Goal: Obtain resource: Obtain resource

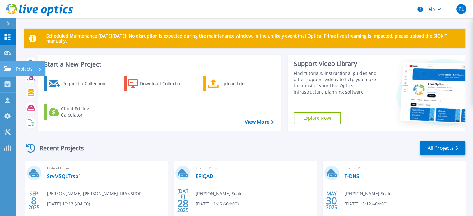
click at [7, 69] on icon at bounding box center [7, 68] width 7 height 5
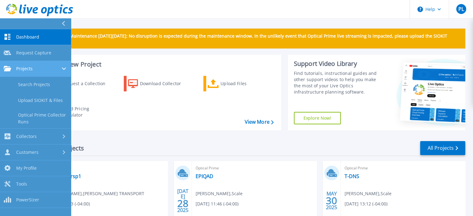
click at [31, 65] on link "Projects Projects" at bounding box center [35, 69] width 71 height 16
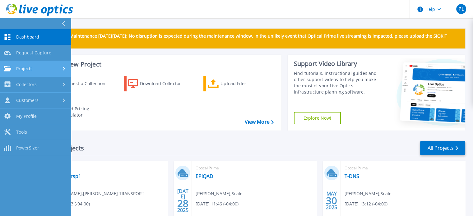
click at [31, 65] on link "Projects Projects" at bounding box center [35, 69] width 71 height 16
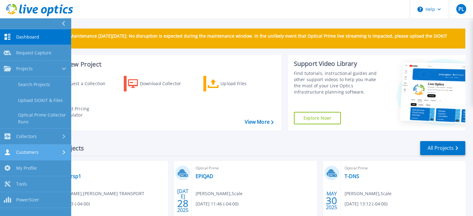
click at [23, 145] on link "Customers Customers" at bounding box center [35, 153] width 71 height 16
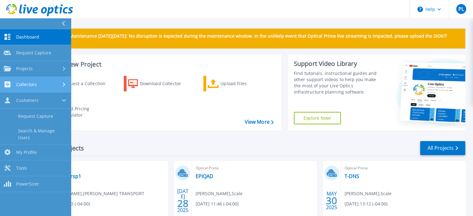
click at [30, 85] on span "Collectors" at bounding box center [26, 85] width 21 height 6
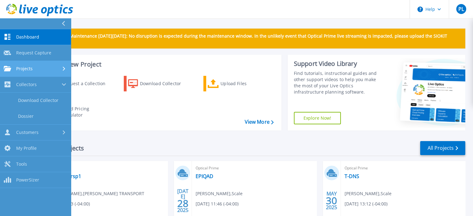
click at [27, 64] on link "Projects Projects" at bounding box center [35, 69] width 71 height 16
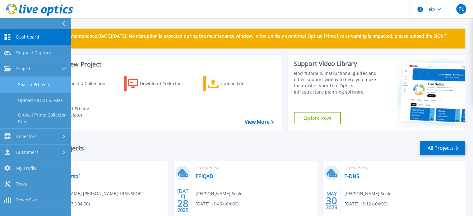
click at [45, 83] on link "Search Projects" at bounding box center [35, 85] width 71 height 16
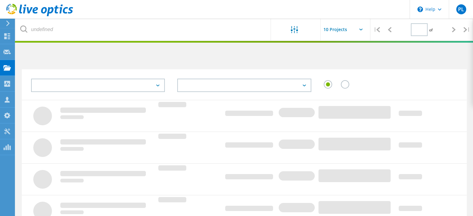
type input "1"
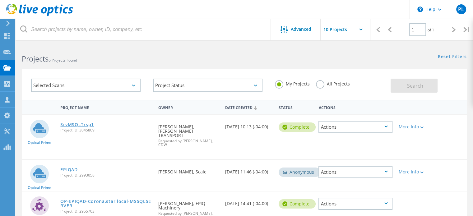
click at [76, 123] on link "SrvMSQLTrsp1" at bounding box center [76, 124] width 33 height 4
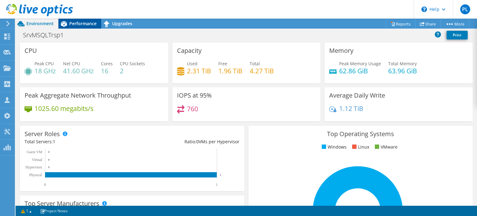
click at [82, 24] on span "Performance" at bounding box center [82, 24] width 27 height 6
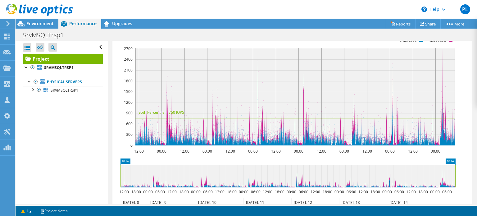
scroll to position [124, 0]
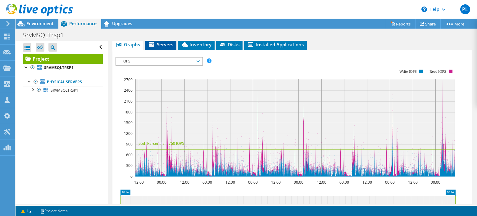
click at [153, 46] on li "Servers" at bounding box center [160, 44] width 31 height 11
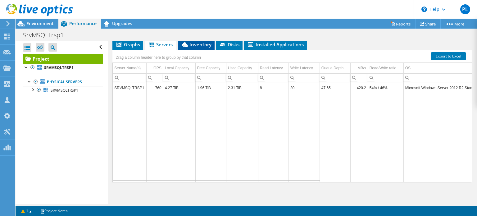
click at [193, 48] on span "Inventory" at bounding box center [196, 44] width 30 height 6
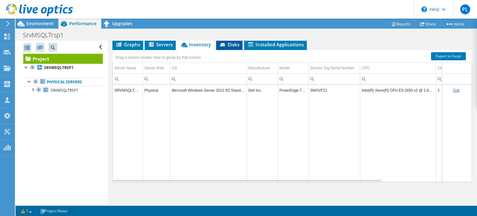
click at [234, 48] on span "Disks" at bounding box center [229, 44] width 20 height 6
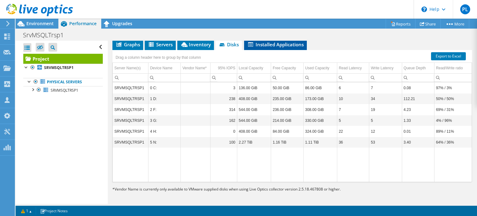
click at [265, 48] on span "Installed Applications" at bounding box center [275, 44] width 57 height 6
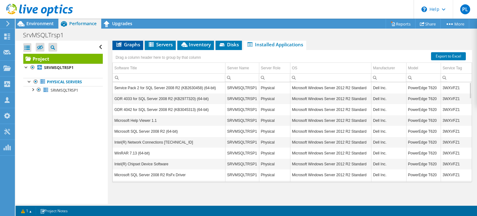
click at [127, 48] on span "Graphs" at bounding box center [128, 44] width 25 height 6
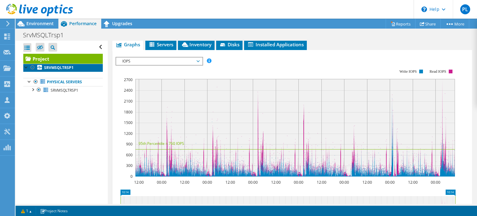
click at [52, 68] on b "SRVMSQLTRSP1" at bounding box center [59, 67] width 30 height 5
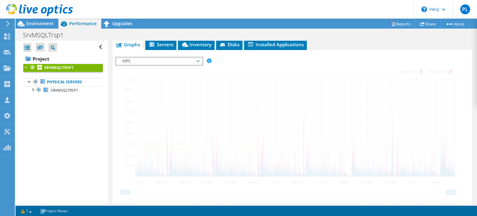
scroll to position [99, 0]
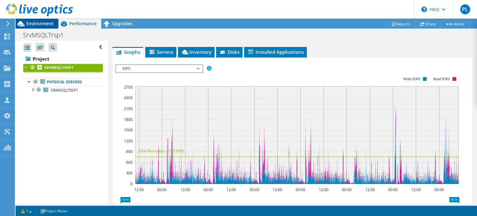
click at [43, 23] on span "Environment" at bounding box center [39, 24] width 27 height 6
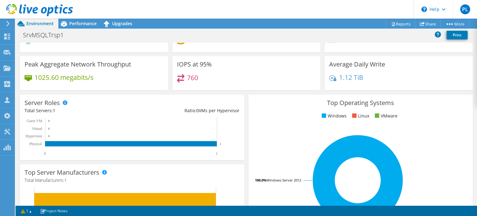
scroll to position [0, 0]
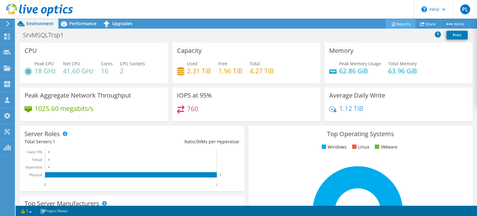
click at [403, 24] on link "Reports" at bounding box center [401, 24] width 30 height 10
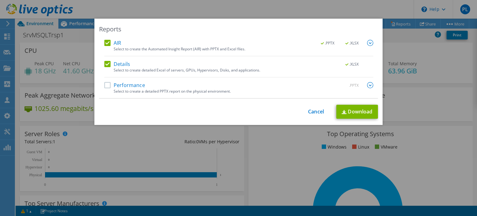
click at [104, 84] on label "Performance" at bounding box center [124, 85] width 41 height 6
click at [0, 0] on input "Performance" at bounding box center [0, 0] width 0 height 0
click at [354, 112] on link "Download" at bounding box center [358, 112] width 42 height 14
click at [312, 110] on link "Cancel" at bounding box center [316, 112] width 16 height 6
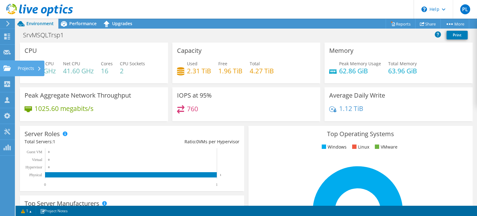
click at [8, 66] on icon at bounding box center [6, 68] width 7 height 6
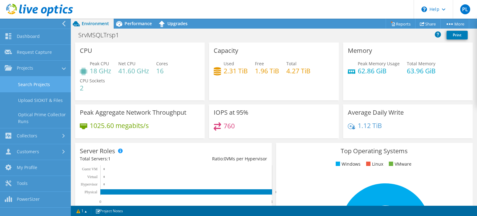
click at [30, 84] on link "Search Projects" at bounding box center [35, 84] width 71 height 16
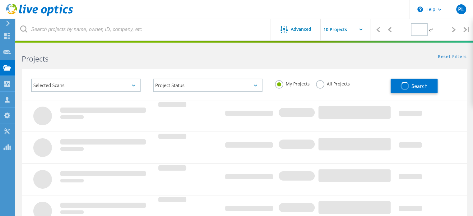
type input "1"
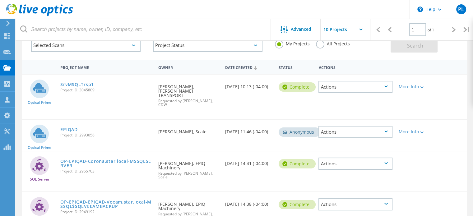
scroll to position [15, 0]
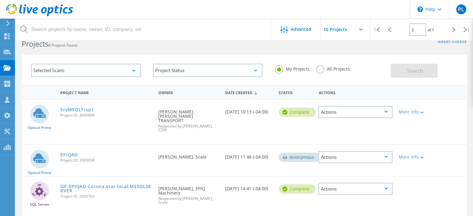
click at [344, 32] on input "text" at bounding box center [351, 30] width 62 height 22
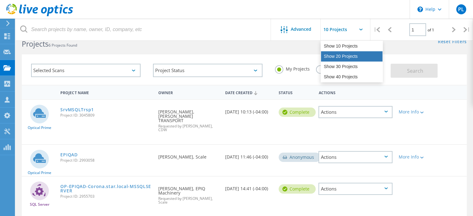
click at [333, 57] on div "Show 20 Projects" at bounding box center [352, 56] width 62 height 10
type input "Show 20 Projects"
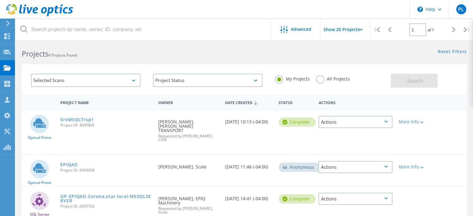
scroll to position [0, 0]
